Goal: Task Accomplishment & Management: Use online tool/utility

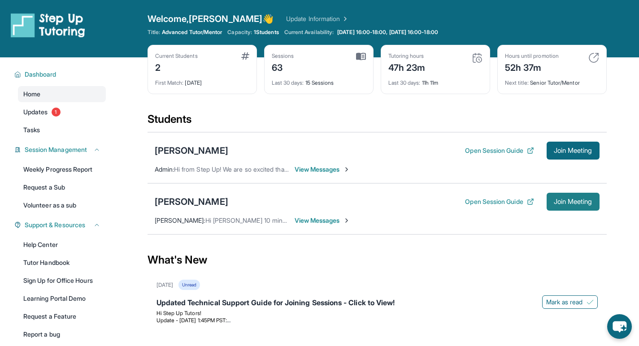
click at [557, 201] on span "Join Meeting" at bounding box center [573, 201] width 39 height 5
click at [567, 203] on span "Join Meeting" at bounding box center [573, 201] width 39 height 5
click at [560, 200] on span "Join Meeting" at bounding box center [573, 201] width 39 height 5
click at [569, 201] on span "Join Meeting" at bounding box center [573, 201] width 39 height 5
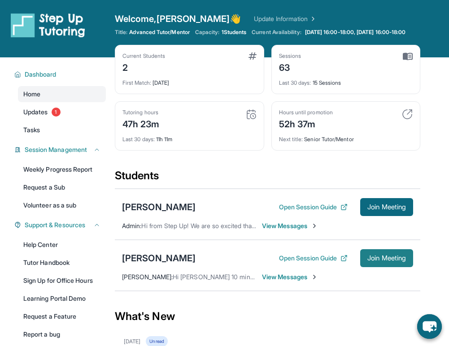
click at [381, 260] on span "Join Meeting" at bounding box center [386, 257] width 39 height 5
click at [161, 258] on div "Ximena Cruz" at bounding box center [159, 258] width 74 height 13
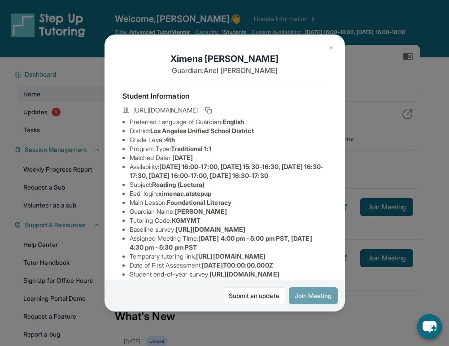
click at [306, 290] on button "Join Meeting" at bounding box center [313, 295] width 49 height 17
